Goal: Find specific page/section: Find specific page/section

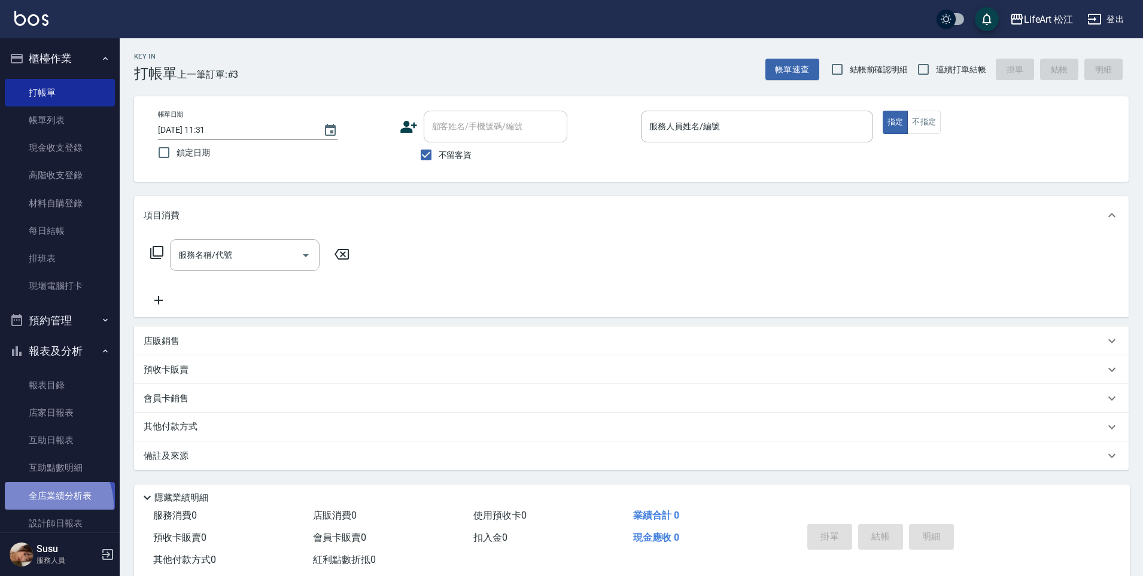
click at [44, 505] on link "全店業績分析表" at bounding box center [60, 496] width 110 height 28
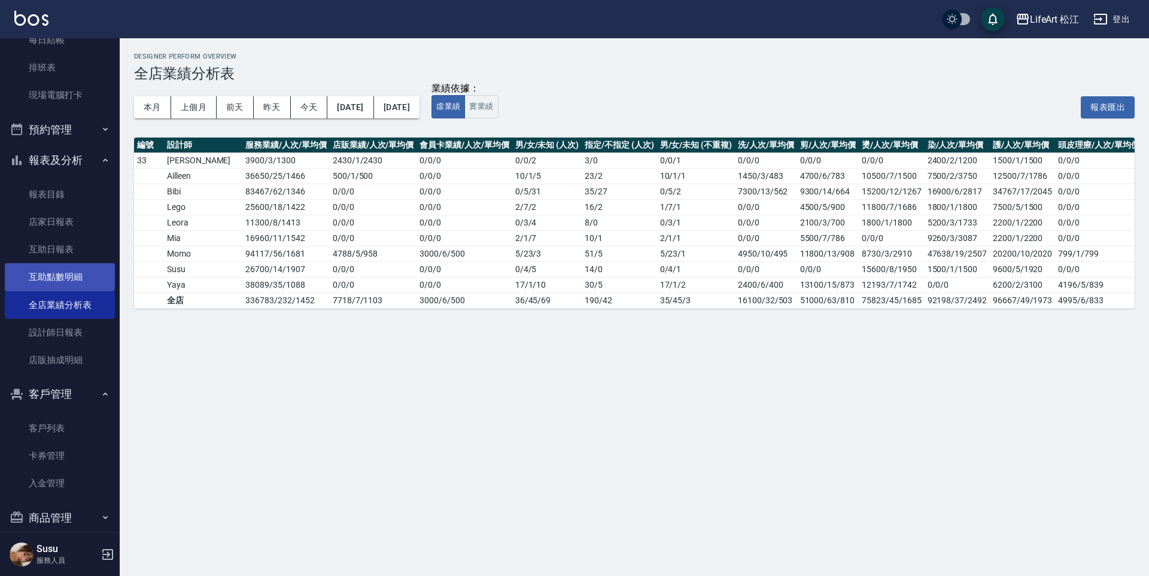
scroll to position [267, 0]
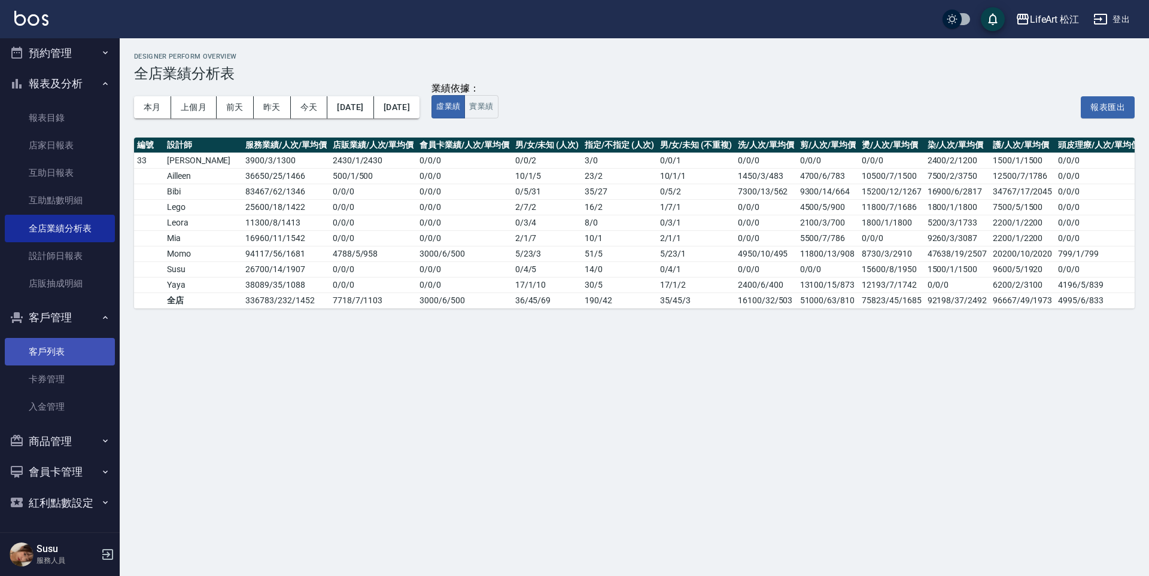
click at [67, 350] on link "客戶列表" at bounding box center [60, 352] width 110 height 28
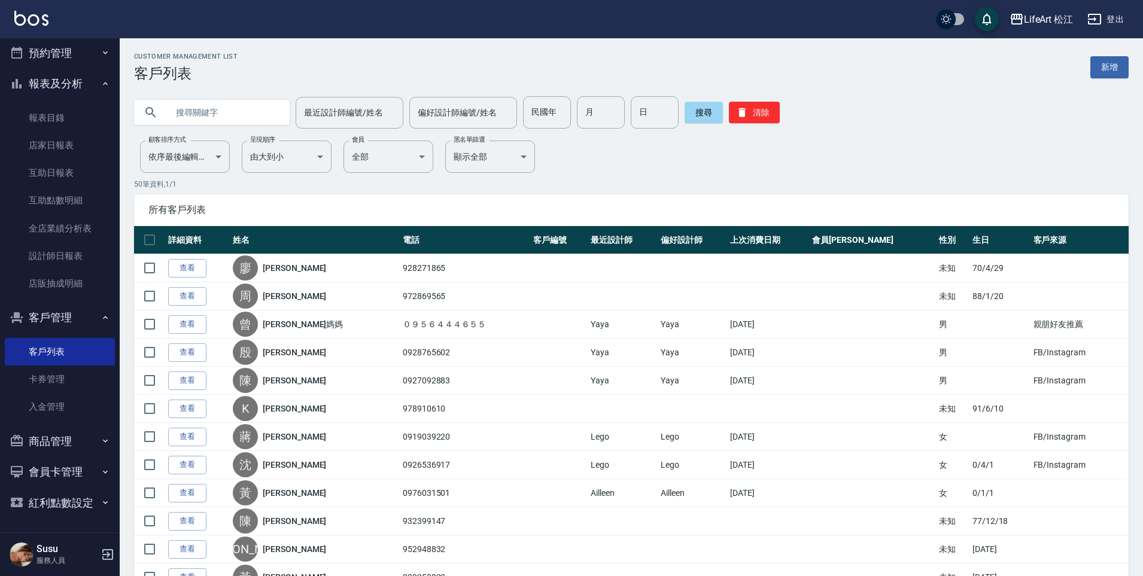
click at [223, 119] on input "text" at bounding box center [223, 112] width 112 height 32
type input "0927650705"
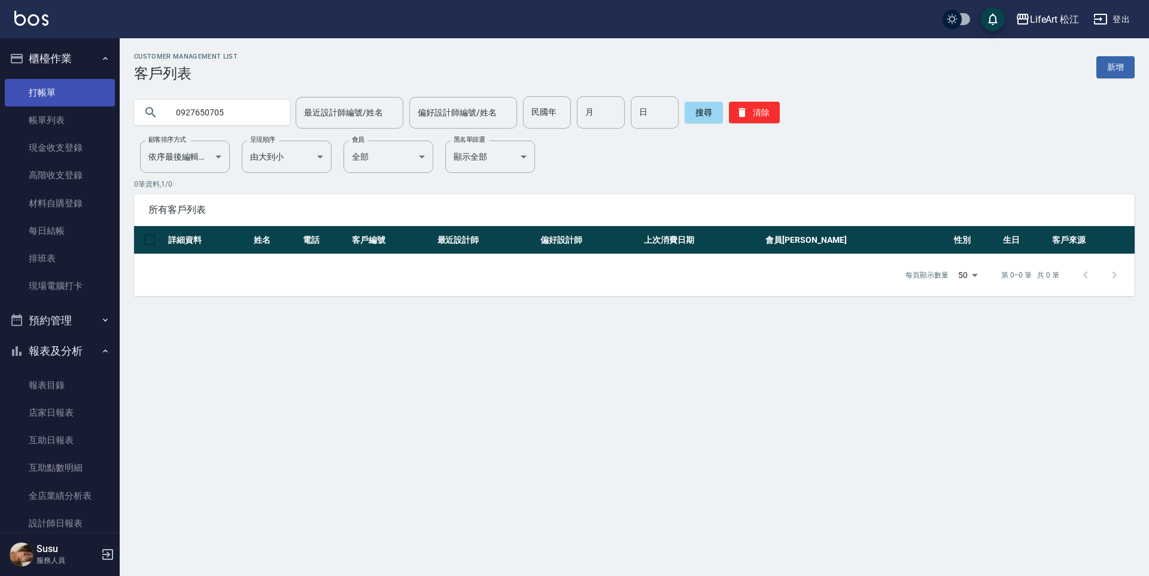
click at [60, 96] on link "打帳單" at bounding box center [60, 93] width 110 height 28
